Goal: Information Seeking & Learning: Learn about a topic

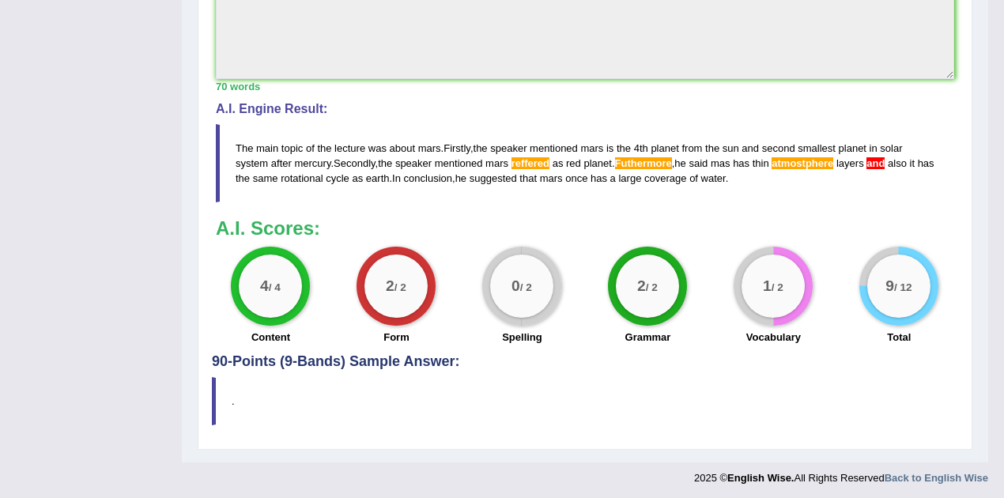
drag, startPoint x: 753, startPoint y: 176, endPoint x: 691, endPoint y: 171, distance: 61.9
click at [691, 171] on blockquote "The main topic of the lecture was about mars . Firstly , the speaker mentioned …" at bounding box center [585, 163] width 739 height 78
drag, startPoint x: 696, startPoint y: 166, endPoint x: 607, endPoint y: 156, distance: 89.2
click at [607, 156] on blockquote "The main topic of the lecture was about mars . Firstly , the speaker mentioned …" at bounding box center [585, 163] width 739 height 78
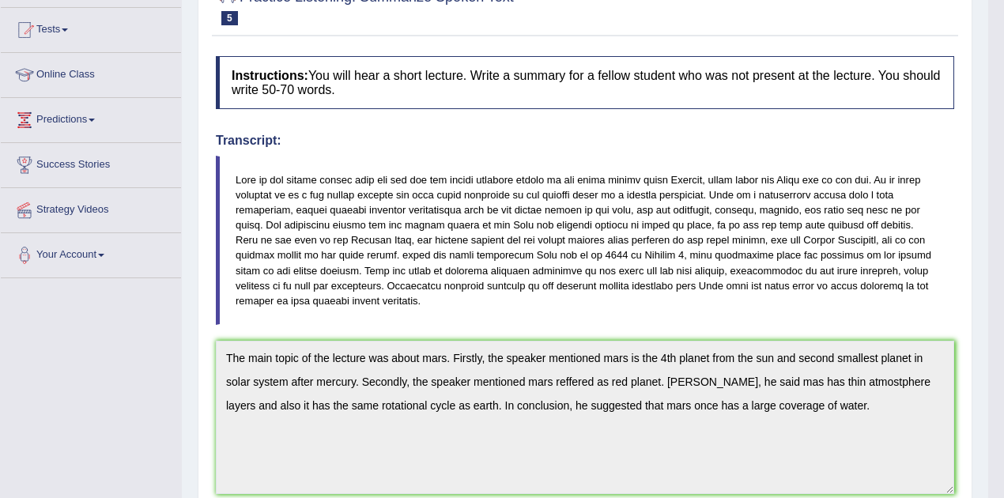
scroll to position [48, 0]
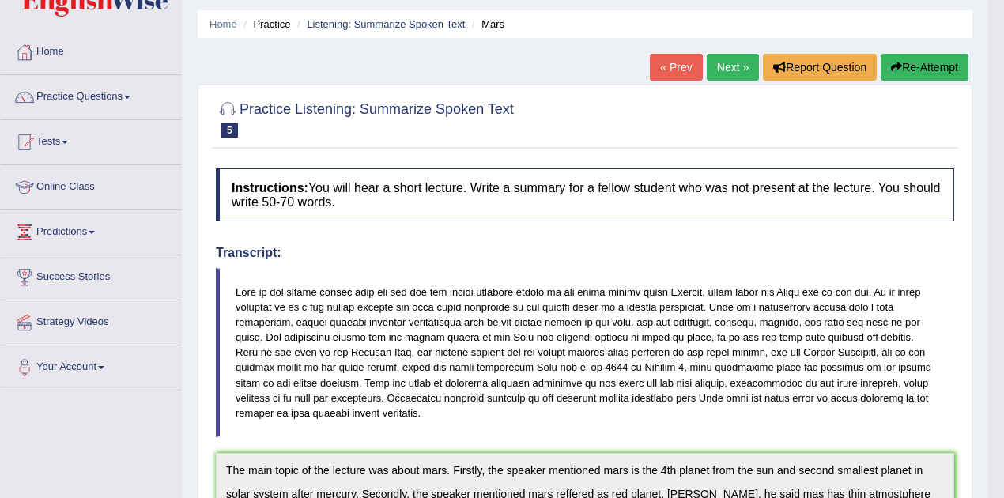
click at [939, 76] on button "Re-Attempt" at bounding box center [925, 67] width 88 height 27
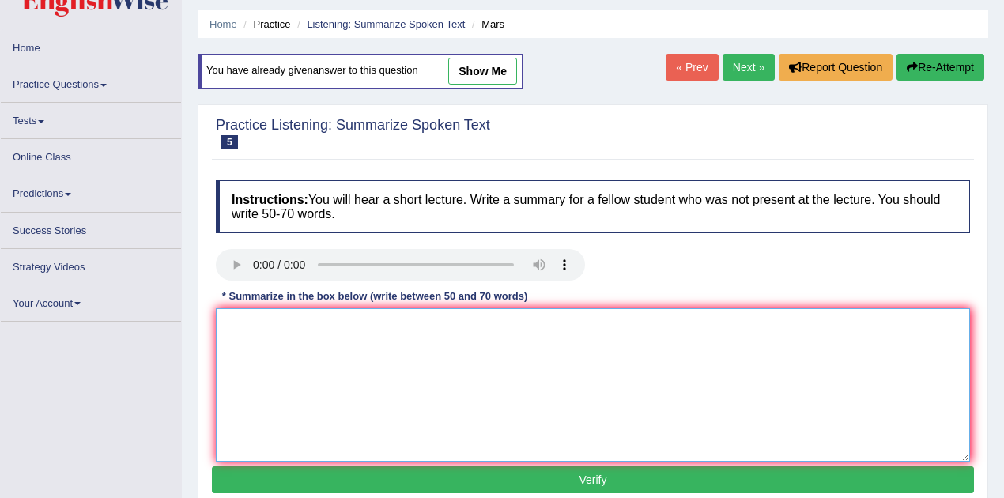
click at [481, 351] on textarea at bounding box center [593, 384] width 755 height 153
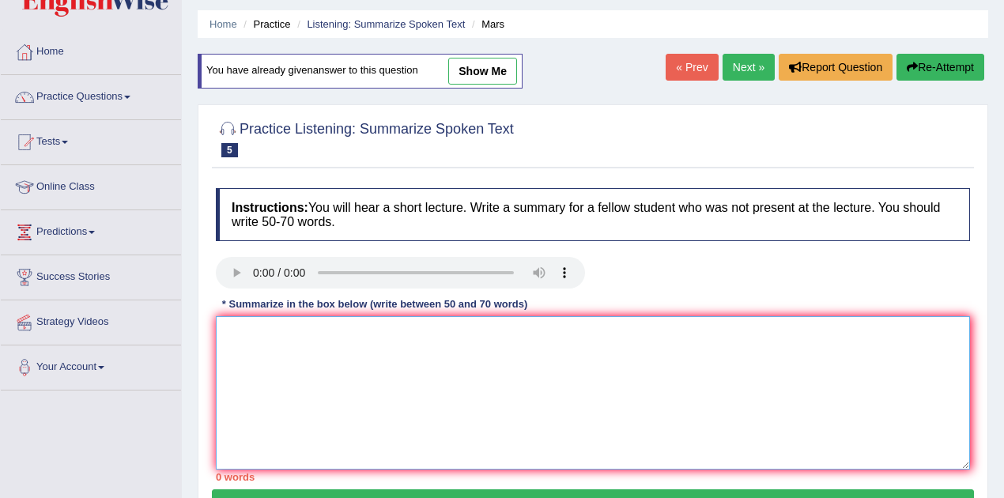
paste textarea "The main topic of the lecture was about mars. Firstly, the speaker mentioned ma…"
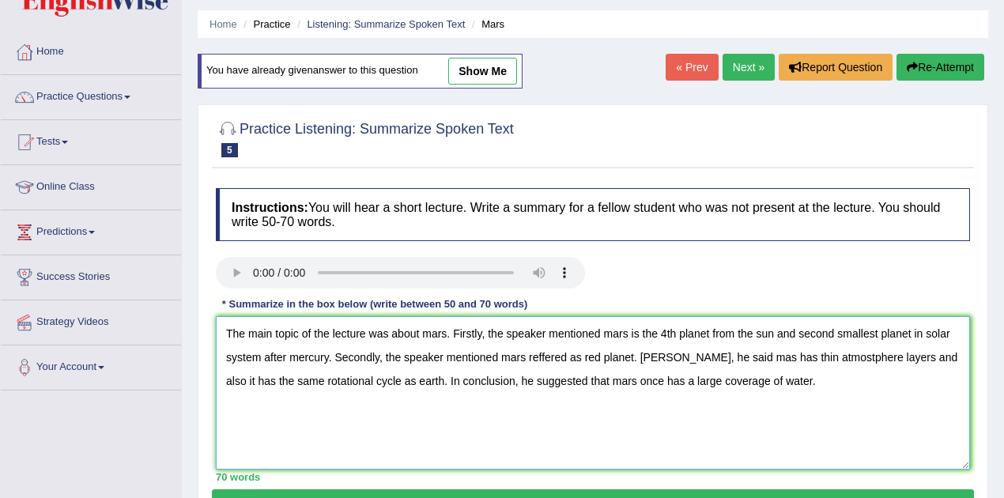
click at [544, 359] on textarea "The main topic of the lecture was about mars. Firstly, the speaker mentioned ma…" at bounding box center [593, 392] width 755 height 153
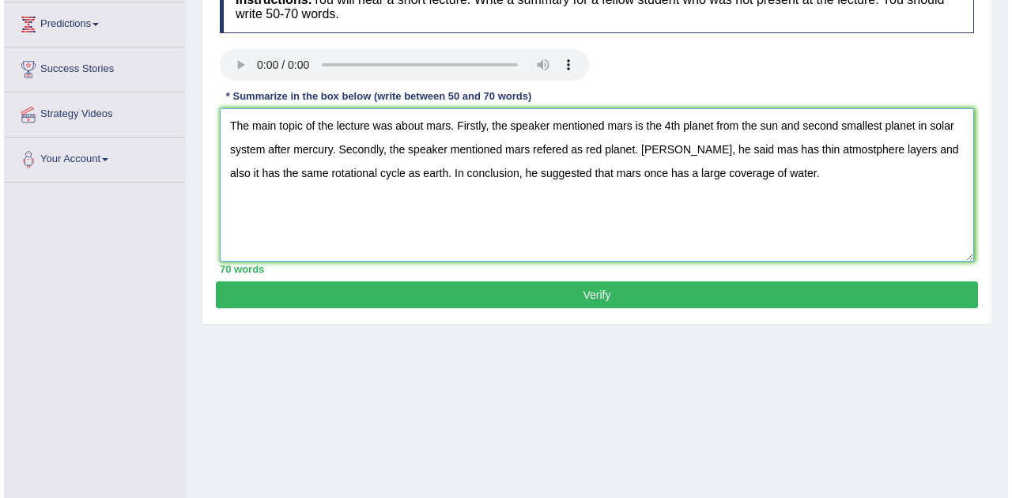
scroll to position [259, 0]
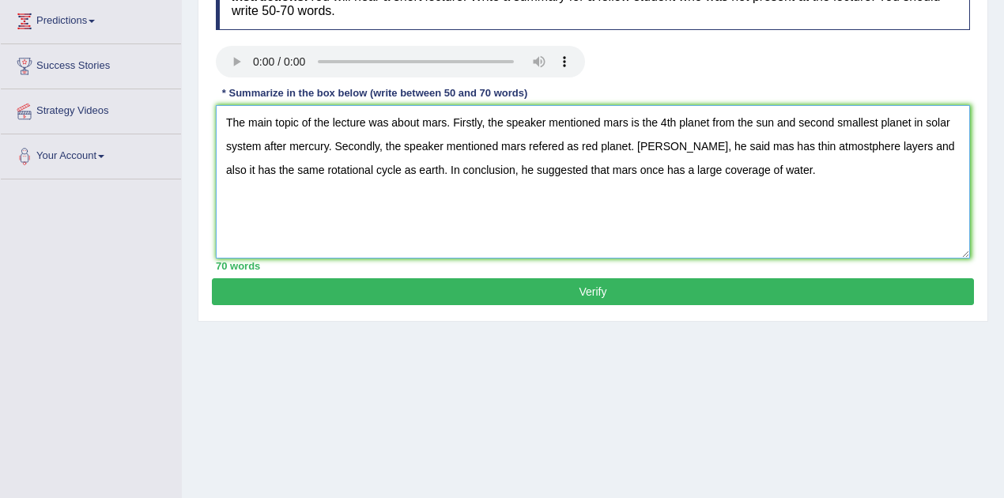
click at [652, 147] on textarea "The main topic of the lecture was about mars. Firstly, the speaker mentioned ma…" at bounding box center [593, 181] width 755 height 153
click at [844, 145] on textarea "The main topic of the lecture was about mars. Firstly, the speaker mentioned ma…" at bounding box center [593, 181] width 755 height 153
click at [755, 123] on textarea "The main topic of the lecture was about mars. Firstly, the speaker mentioned ma…" at bounding box center [593, 181] width 755 height 153
click at [550, 150] on textarea "The main topic of the lecture was about mars. Firstly, the speaker mentioned ma…" at bounding box center [593, 181] width 755 height 153
type textarea "The main topic of the lecture was about mars. Firstly, the speaker mentioned ma…"
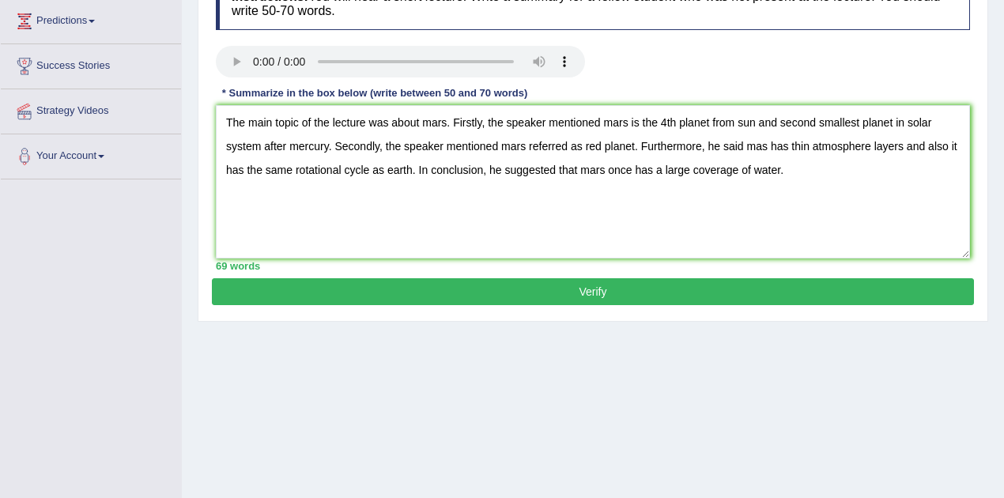
click at [595, 288] on button "Verify" at bounding box center [593, 291] width 762 height 27
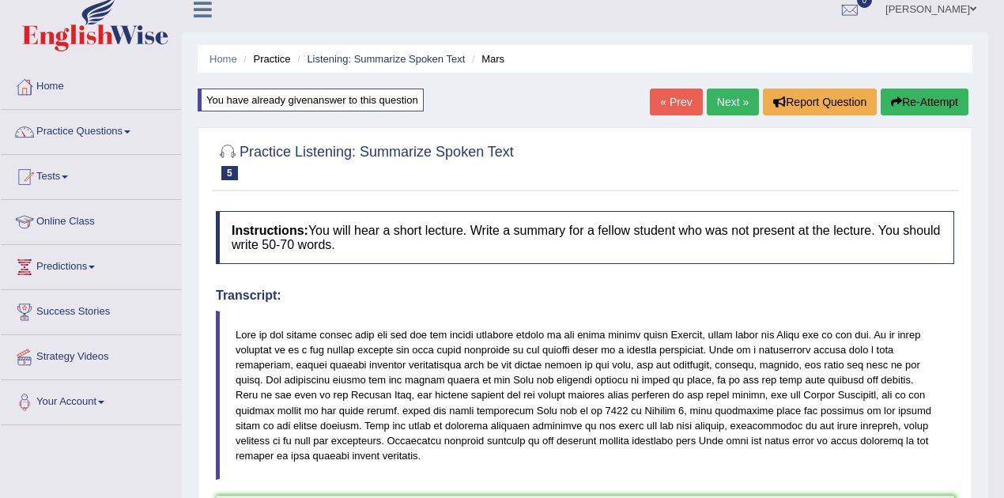
scroll to position [0, 0]
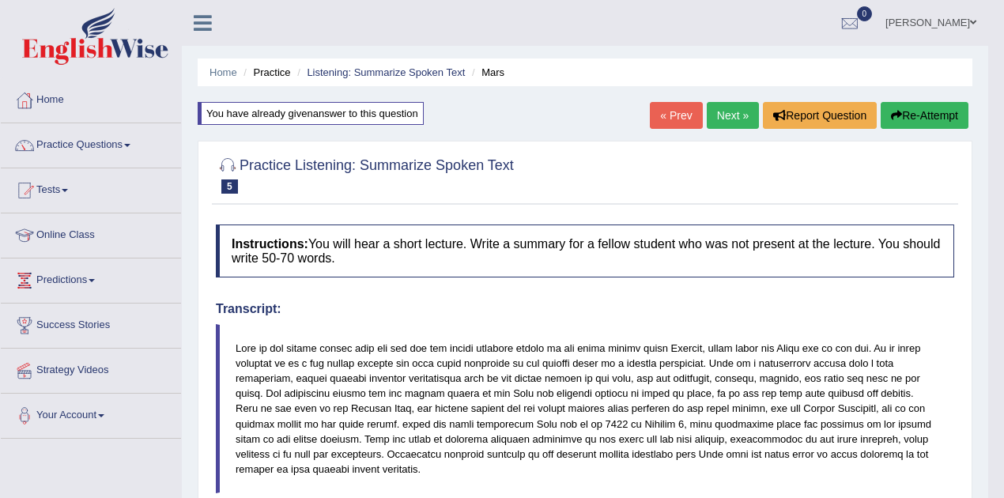
click at [726, 120] on link "Next »" at bounding box center [733, 115] width 52 height 27
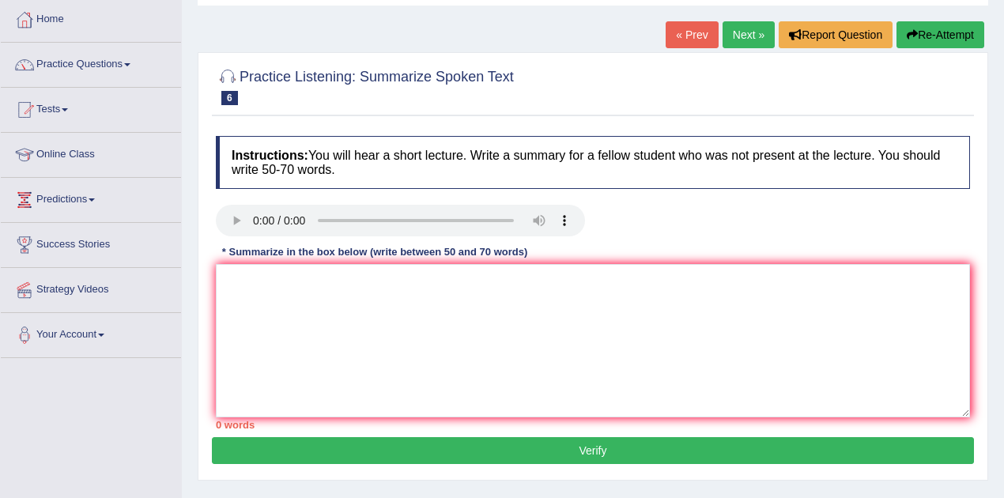
scroll to position [16, 0]
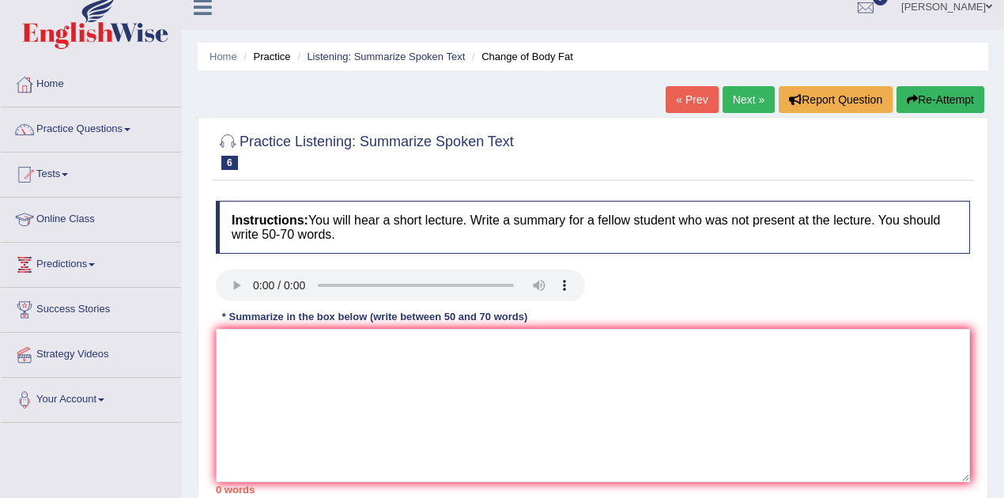
click at [731, 101] on link "Next »" at bounding box center [749, 99] width 52 height 27
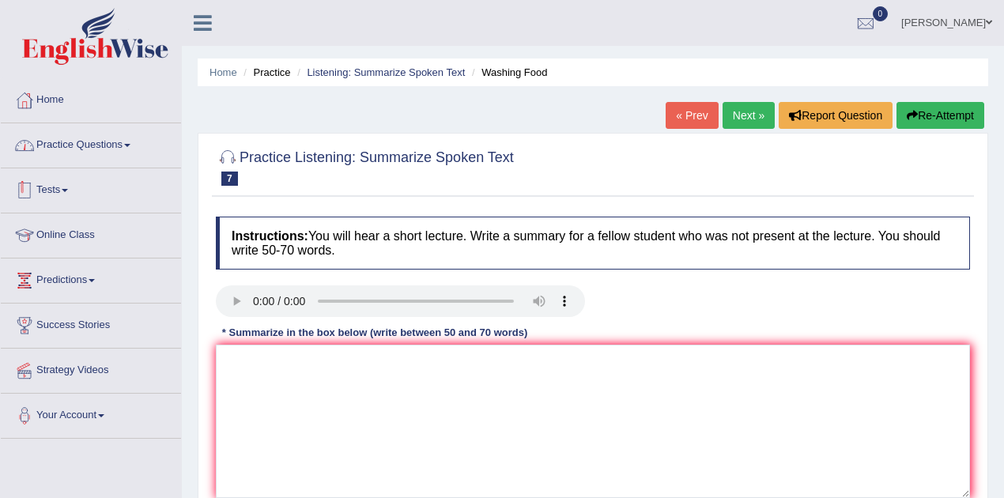
click at [109, 143] on link "Practice Questions" at bounding box center [91, 143] width 180 height 40
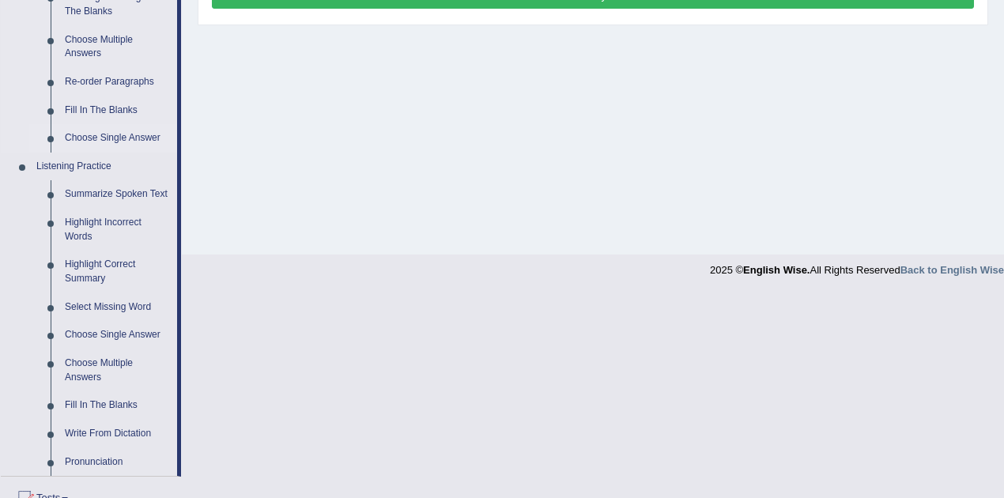
scroll to position [580, 0]
